Goal: Navigation & Orientation: Find specific page/section

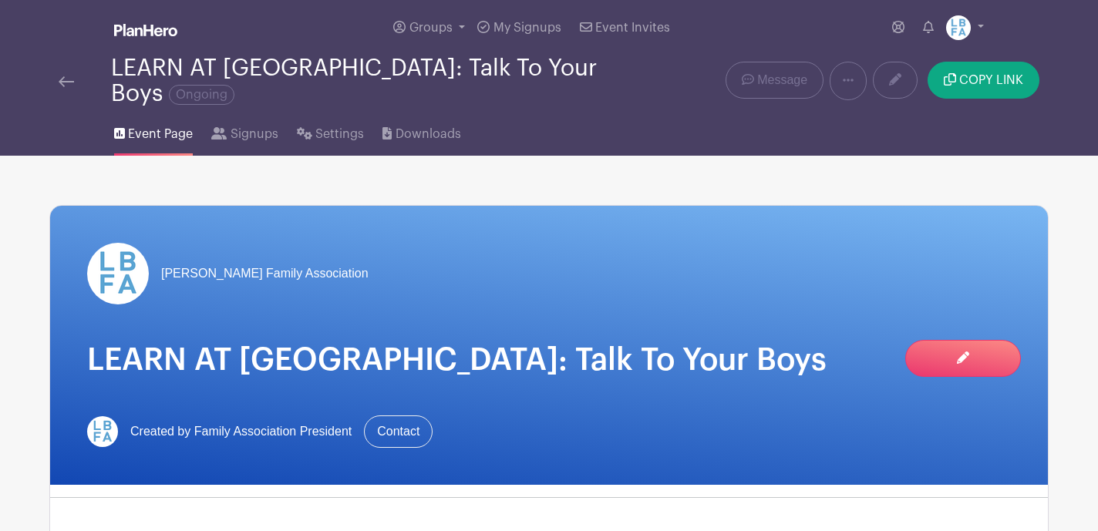
click at [66, 76] on img at bounding box center [66, 81] width 15 height 11
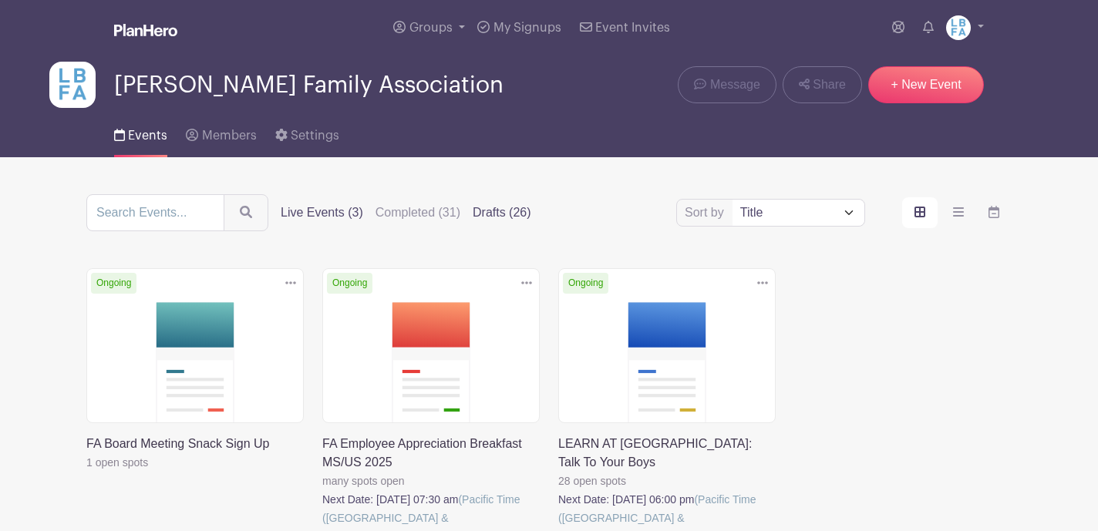
click at [504, 215] on label "Drafts (26)" at bounding box center [502, 213] width 59 height 19
click at [0, 0] on input "Drafts (26)" at bounding box center [0, 0] width 0 height 0
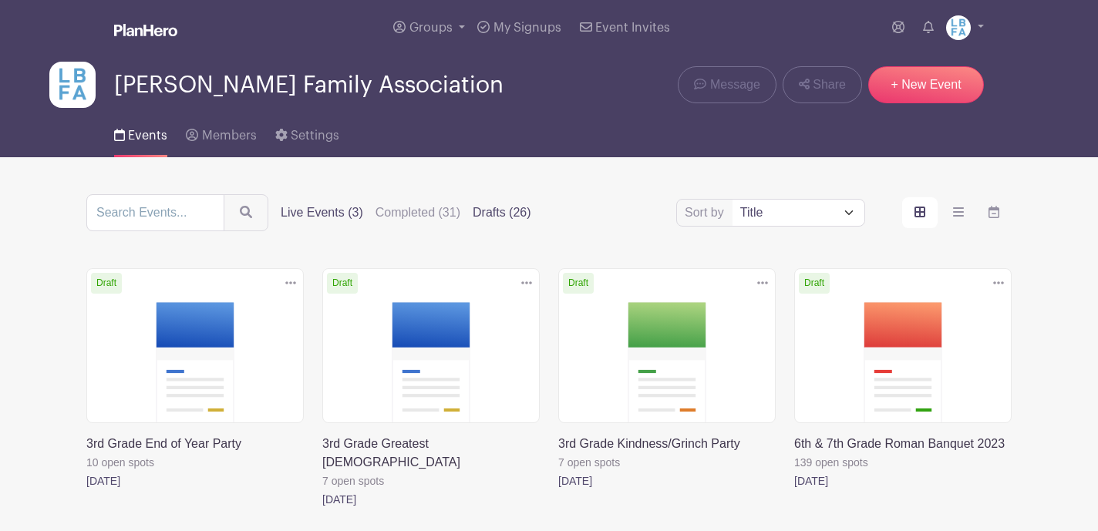
click at [323, 222] on label "Live Events (3)" at bounding box center [322, 213] width 83 height 19
click at [0, 0] on input "Live Events (3)" at bounding box center [0, 0] width 0 height 0
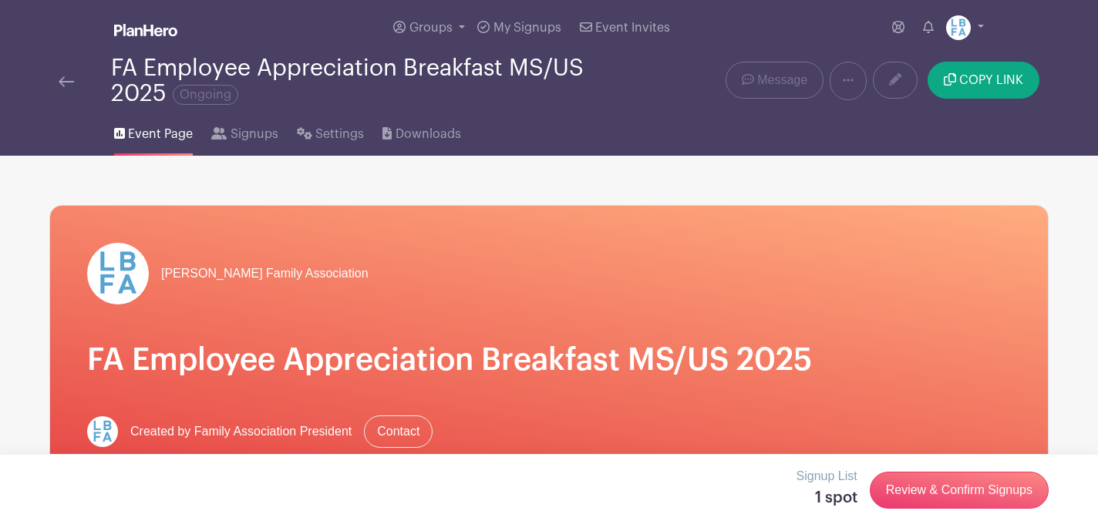
scroll to position [2, 0]
